Goal: Task Accomplishment & Management: Manage account settings

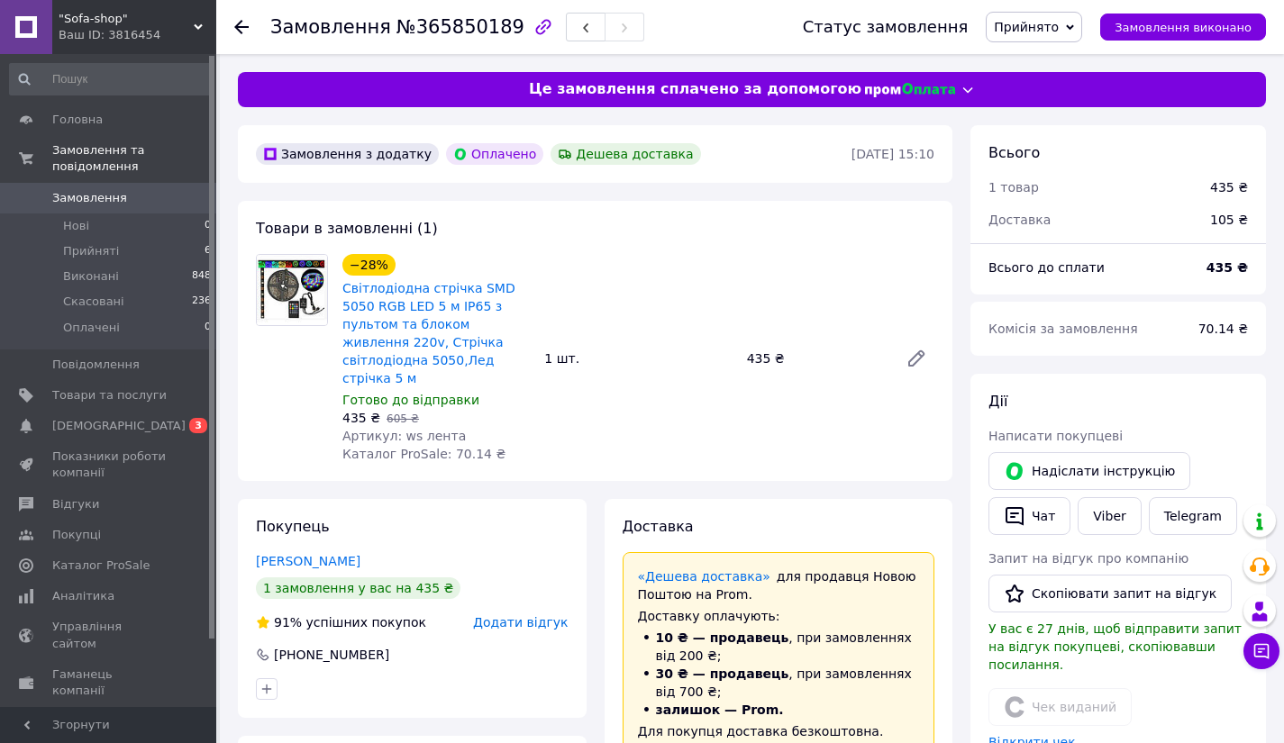
scroll to position [230, 0]
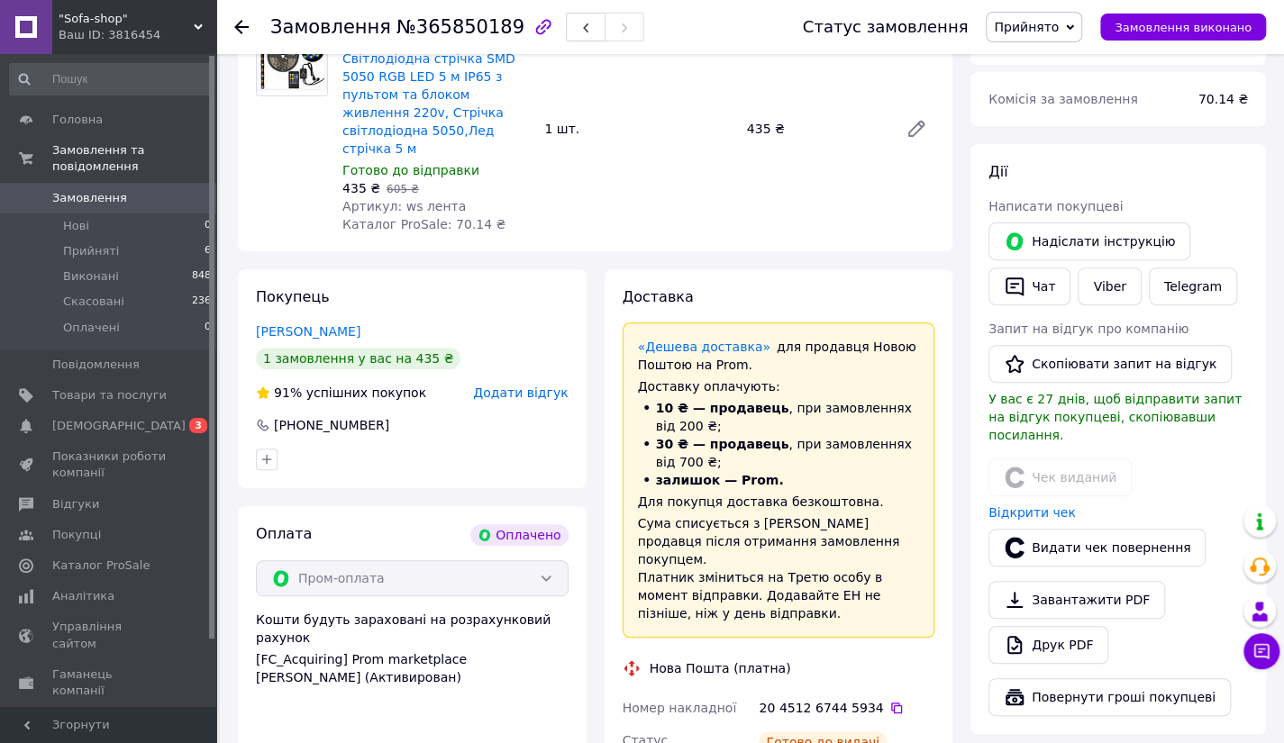
click at [235, 26] on use at bounding box center [241, 27] width 14 height 14
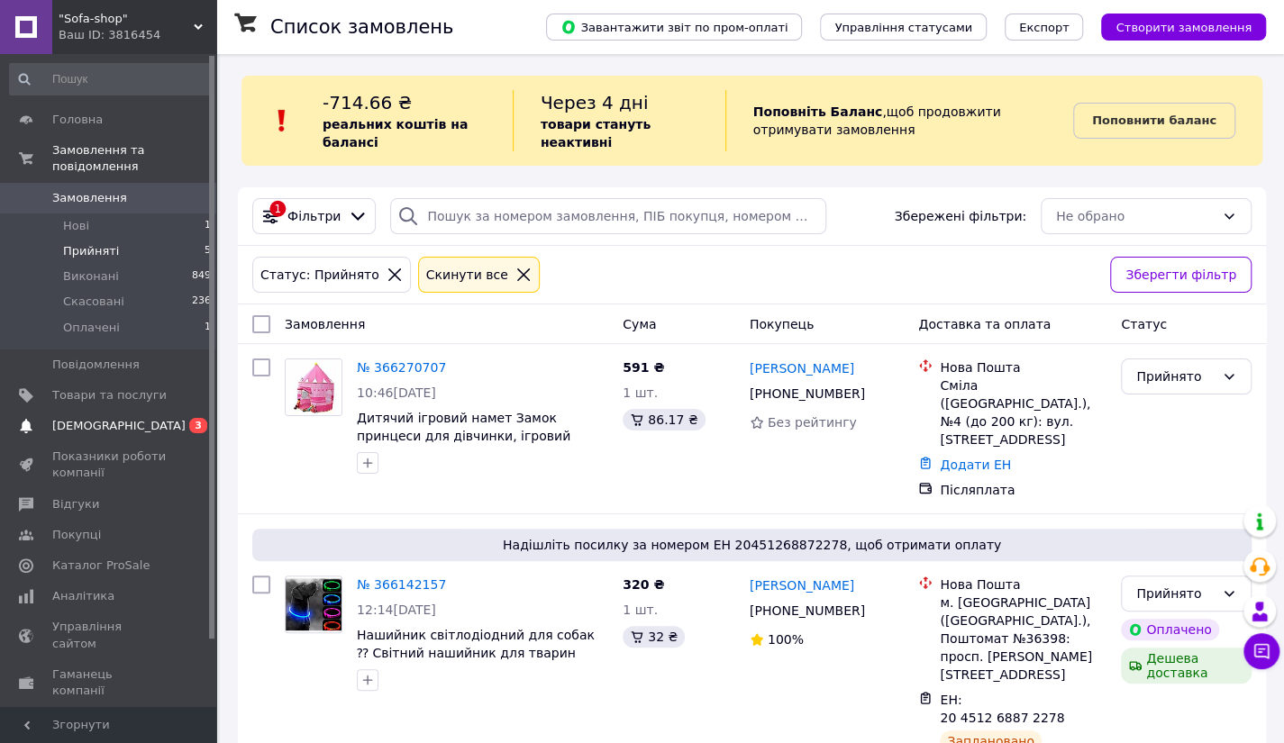
click at [81, 418] on span "[DEMOGRAPHIC_DATA]" at bounding box center [118, 426] width 133 height 16
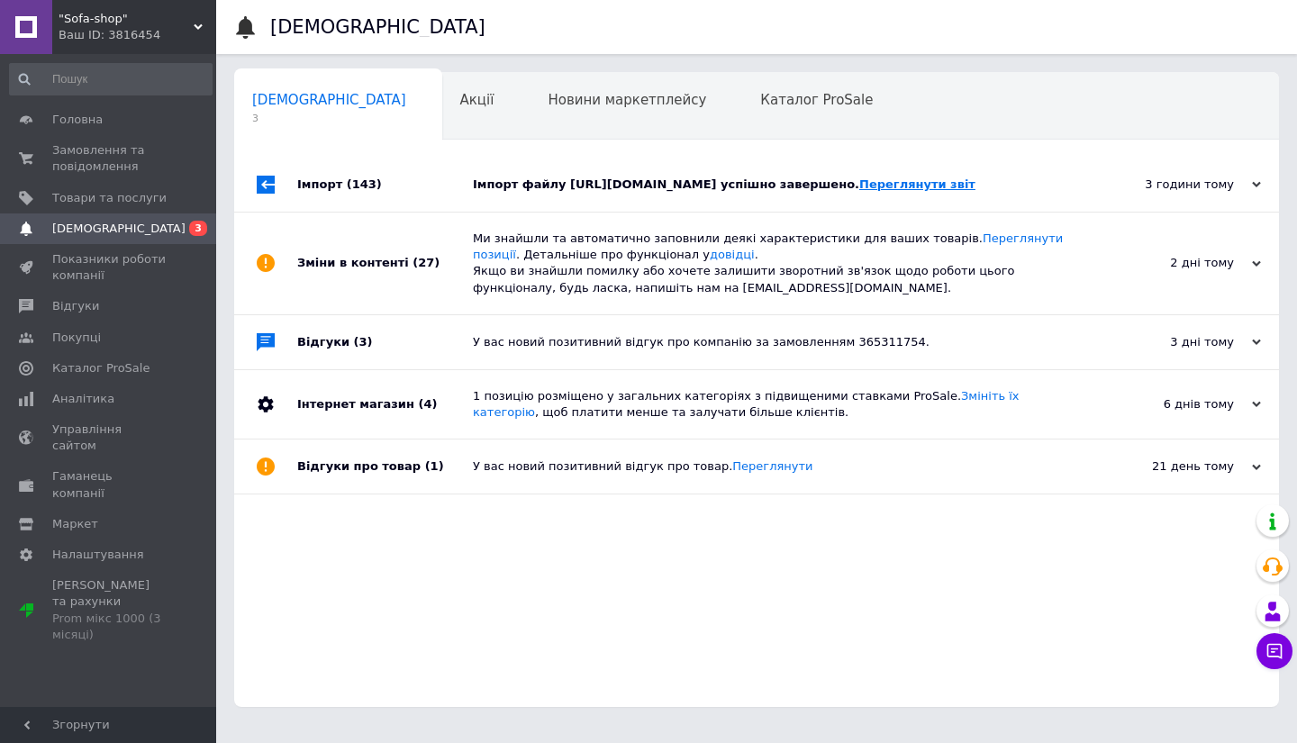
click at [860, 191] on link "Переглянути звіт" at bounding box center [918, 185] width 116 height 14
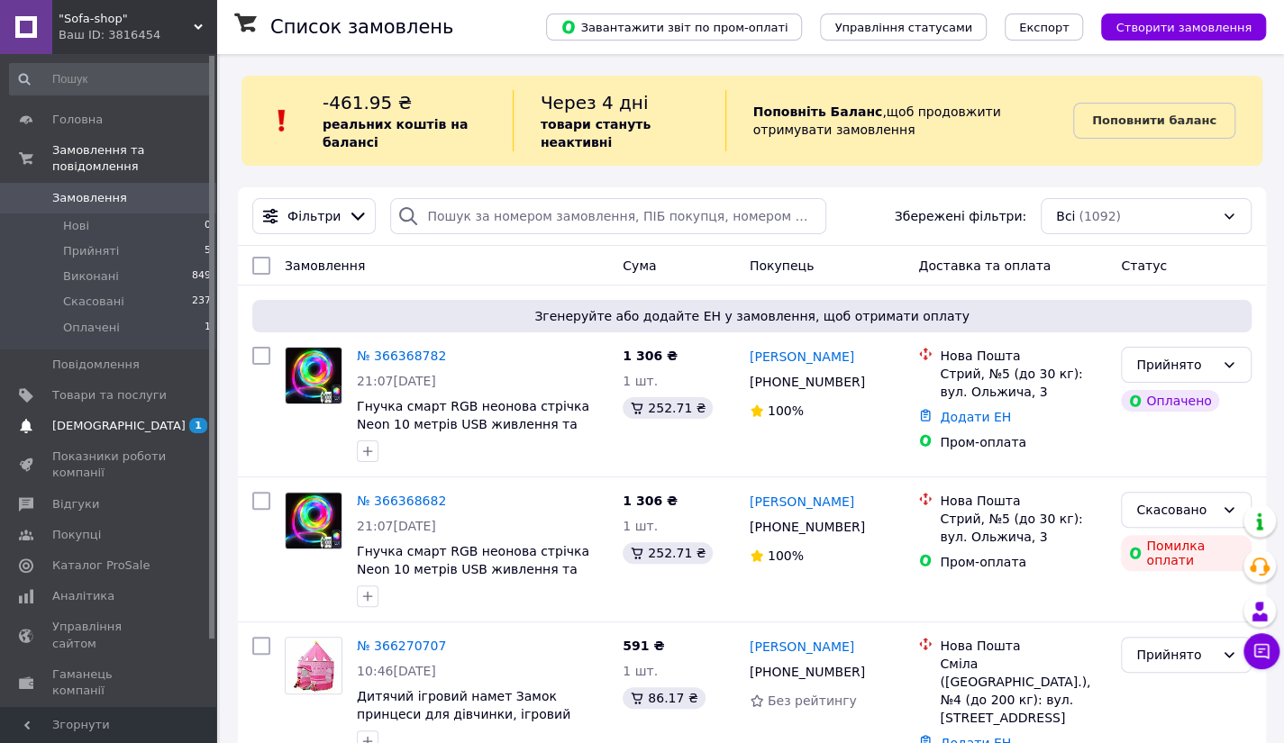
click at [77, 418] on span "[DEMOGRAPHIC_DATA]" at bounding box center [118, 426] width 133 height 16
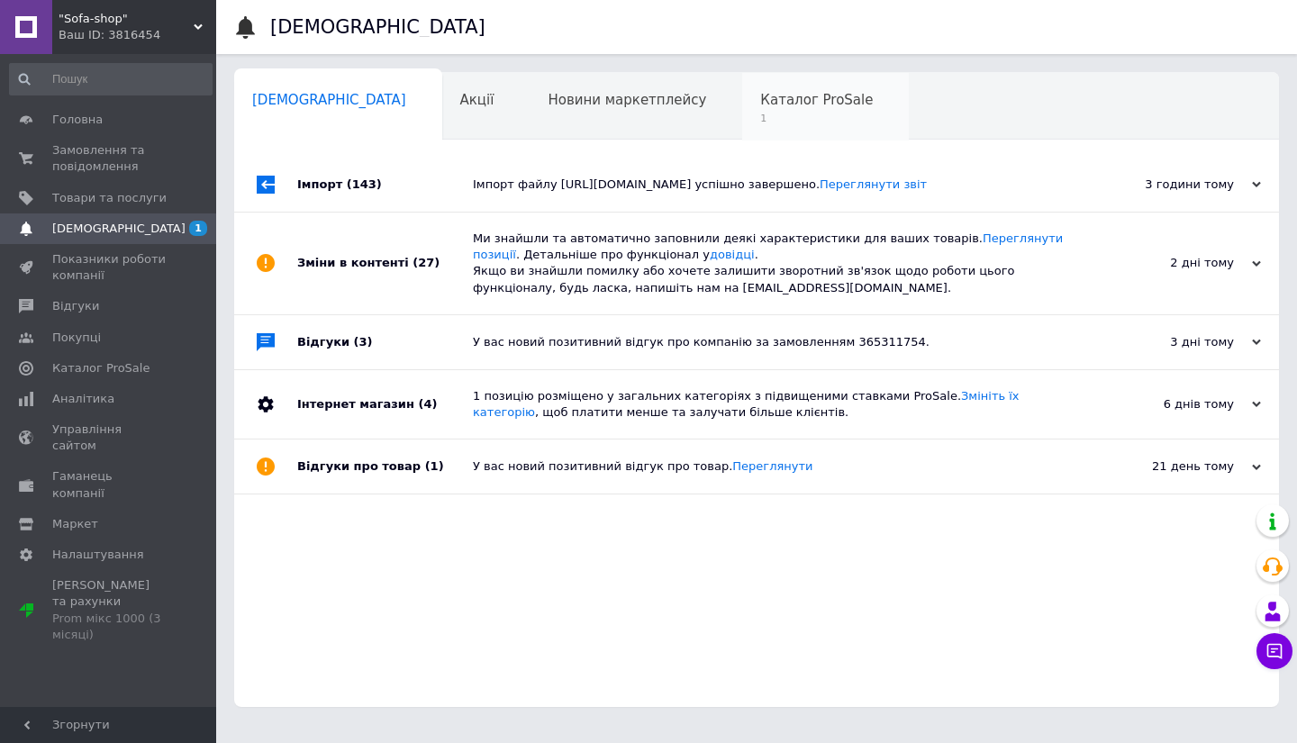
click at [742, 110] on div "Каталог ProSale 1" at bounding box center [825, 107] width 167 height 68
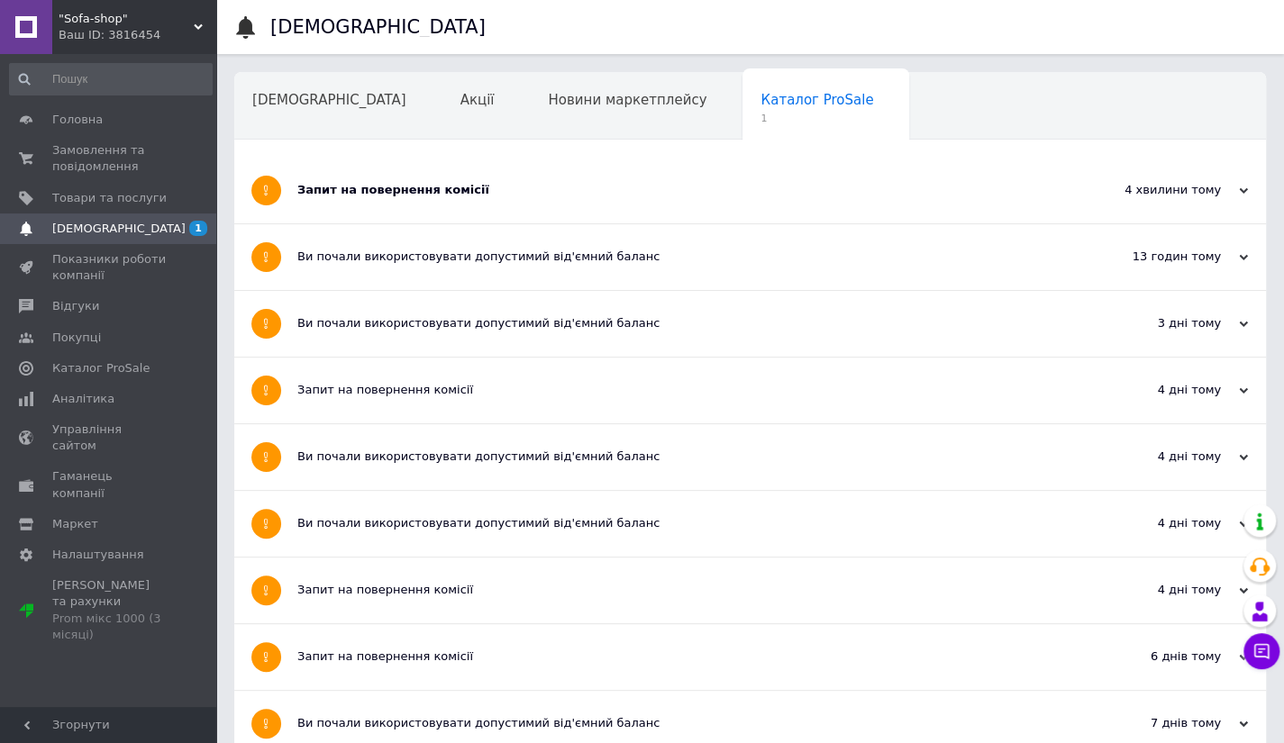
click at [408, 206] on div "Запит на повернення комісії" at bounding box center [682, 191] width 770 height 66
